Goal: Find contact information: Find contact information

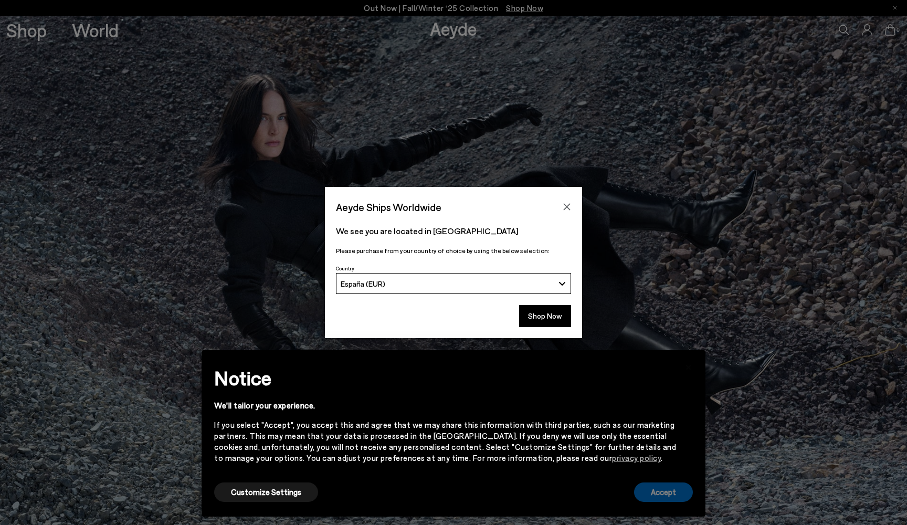
click at [651, 483] on button "Accept" at bounding box center [663, 491] width 59 height 19
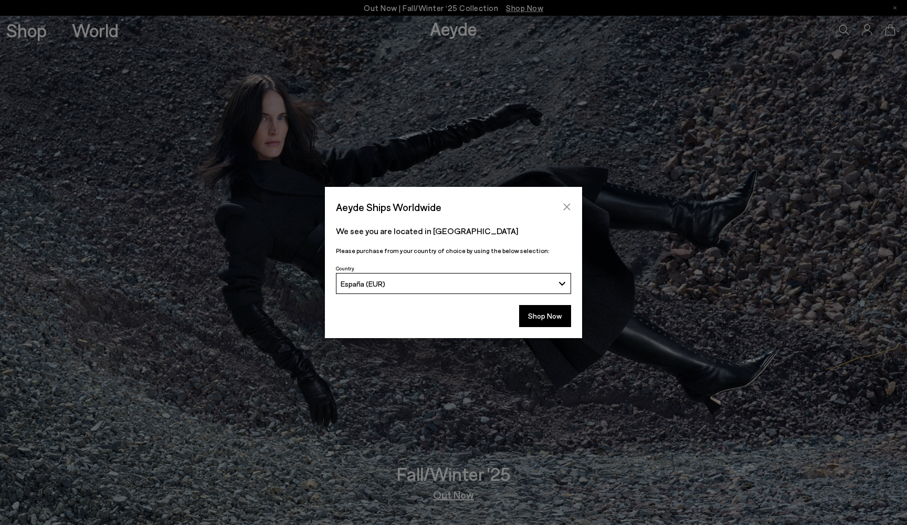
click at [565, 205] on icon "Close" at bounding box center [567, 207] width 7 height 7
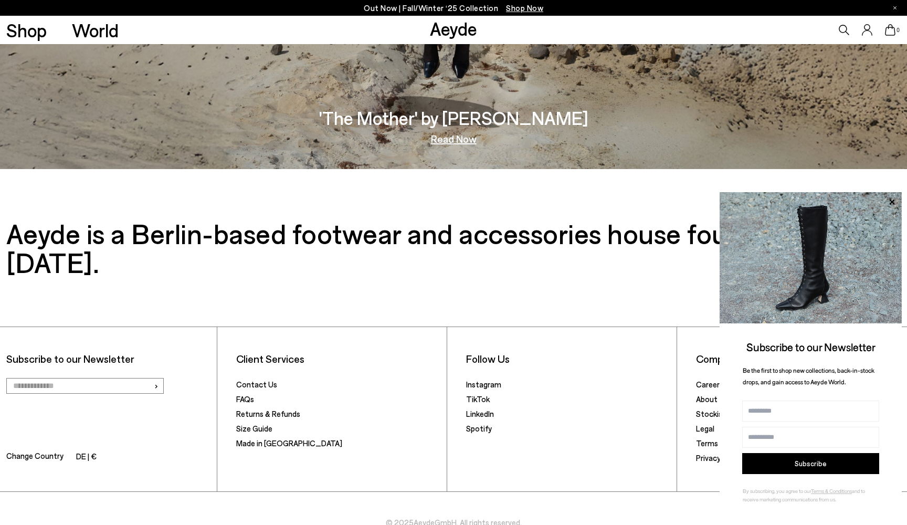
scroll to position [2168, 0]
click at [711, 380] on link "Careers" at bounding box center [709, 384] width 27 height 9
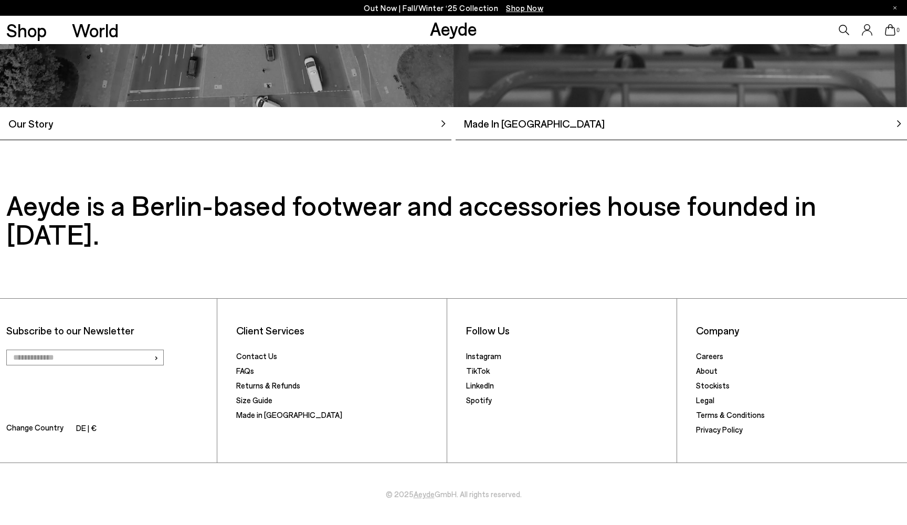
scroll to position [1095, 0]
click at [706, 354] on link "Careers" at bounding box center [709, 355] width 27 height 9
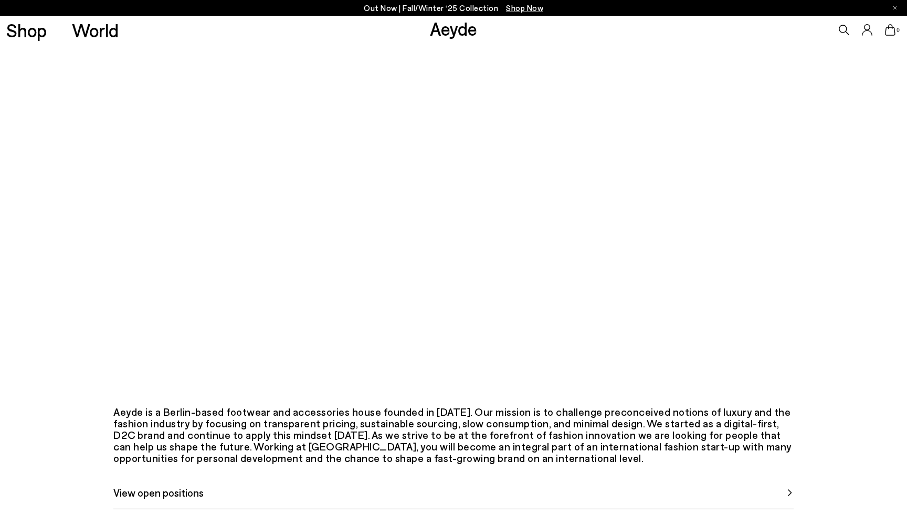
scroll to position [252, 0]
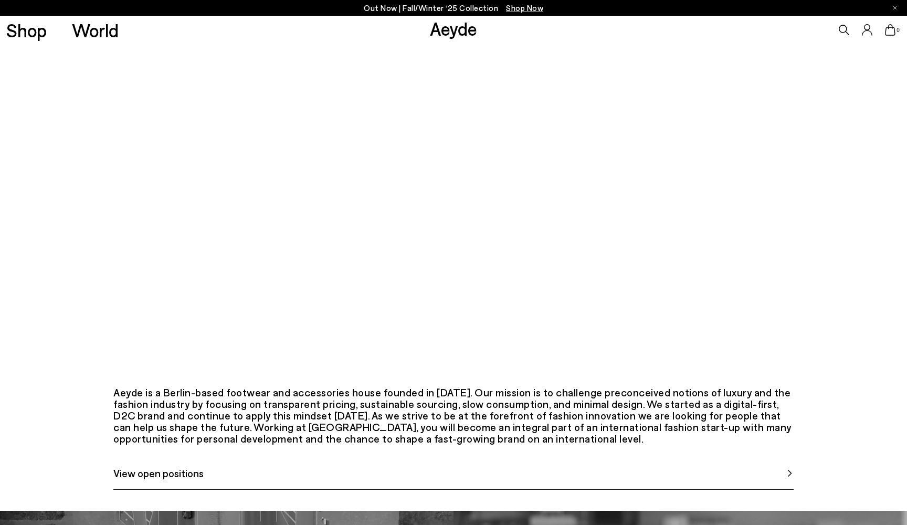
click at [517, 444] on div "Aeyde is a Berlin-based footwear and accessories house founded in [DATE]. Our m…" at bounding box center [453, 415] width 680 height 58
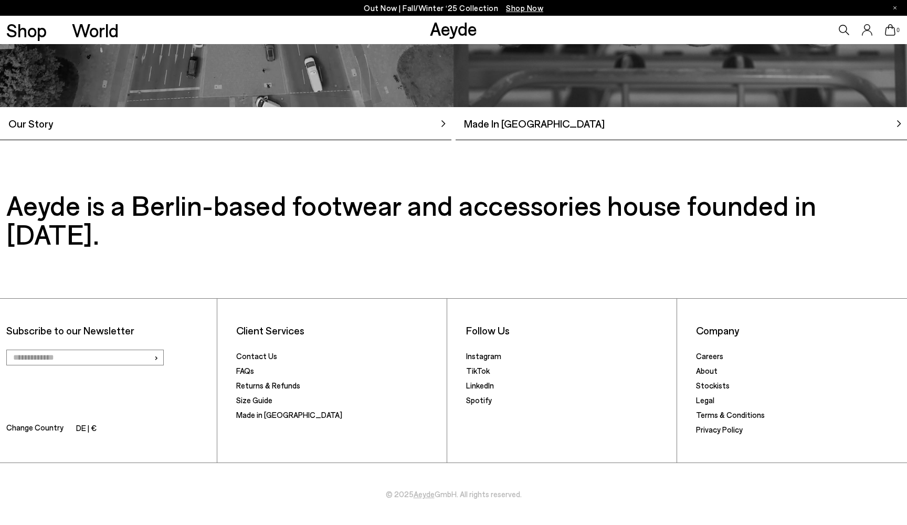
scroll to position [1095, 0]
click at [249, 357] on link "Contact Us" at bounding box center [256, 355] width 41 height 9
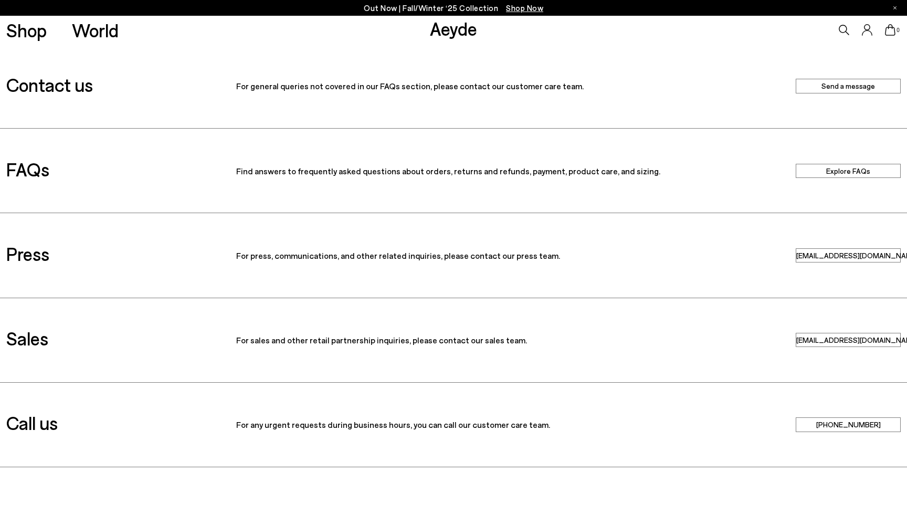
click at [852, 87] on link "Send a message" at bounding box center [847, 86] width 105 height 14
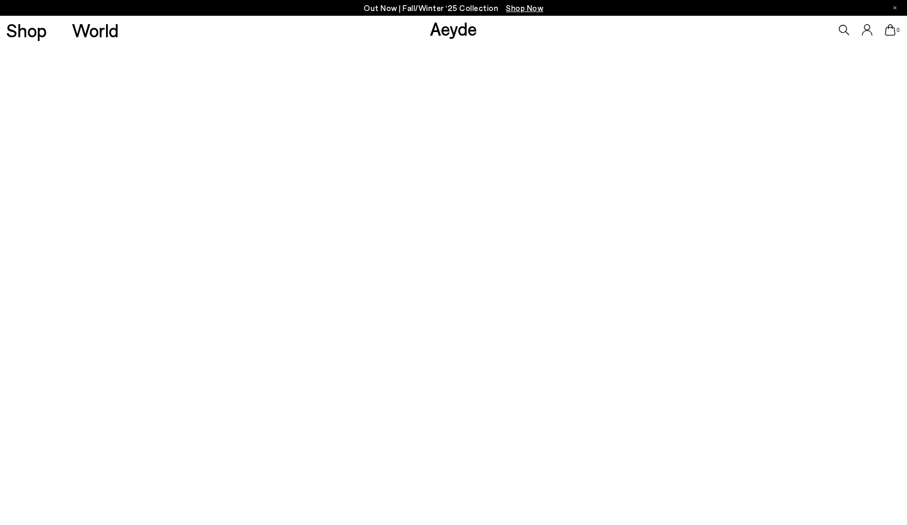
scroll to position [38, 0]
